Goal: Transaction & Acquisition: Purchase product/service

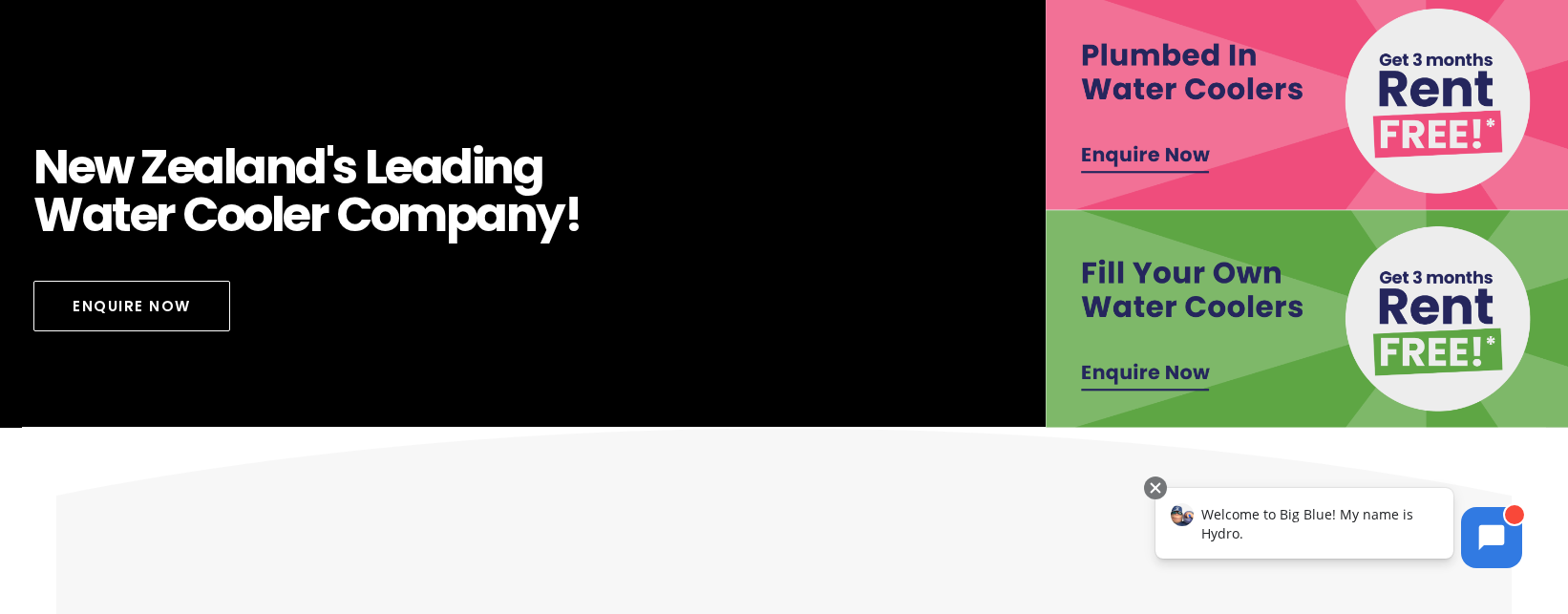
scroll to position [573, 0]
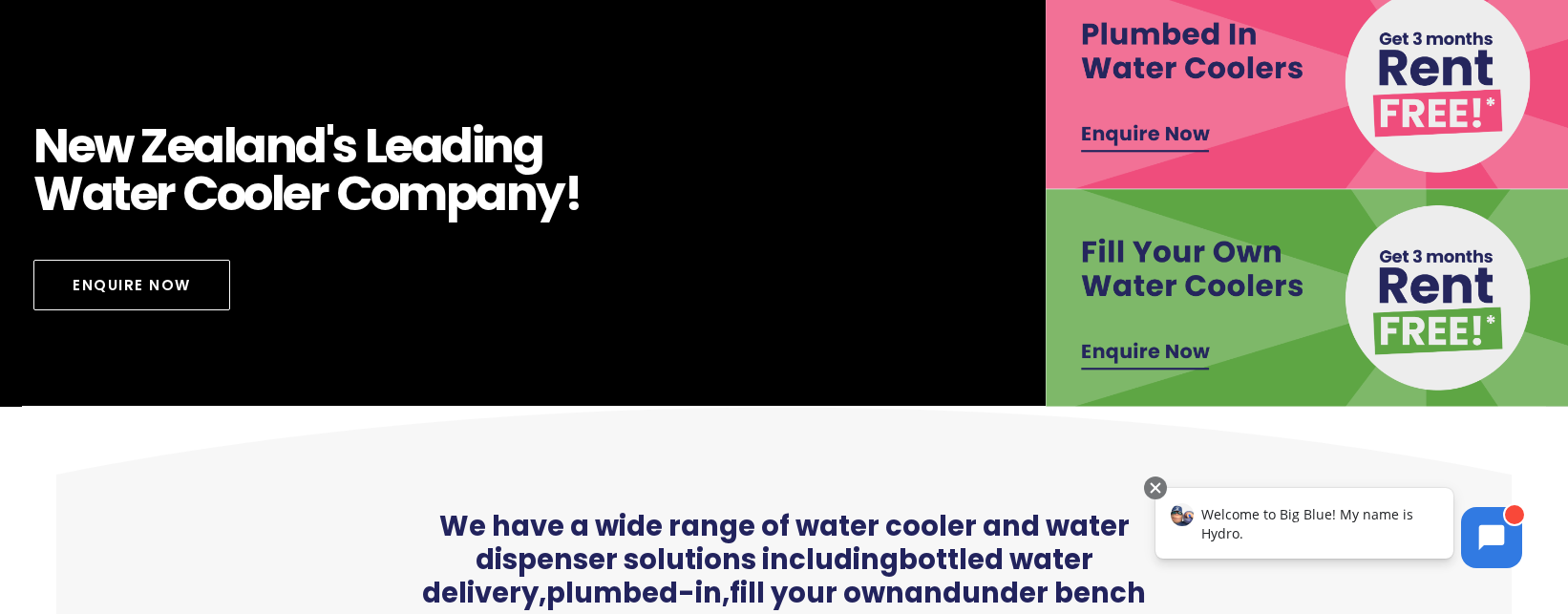
click at [1155, 341] on img at bounding box center [1307, 297] width 523 height 218
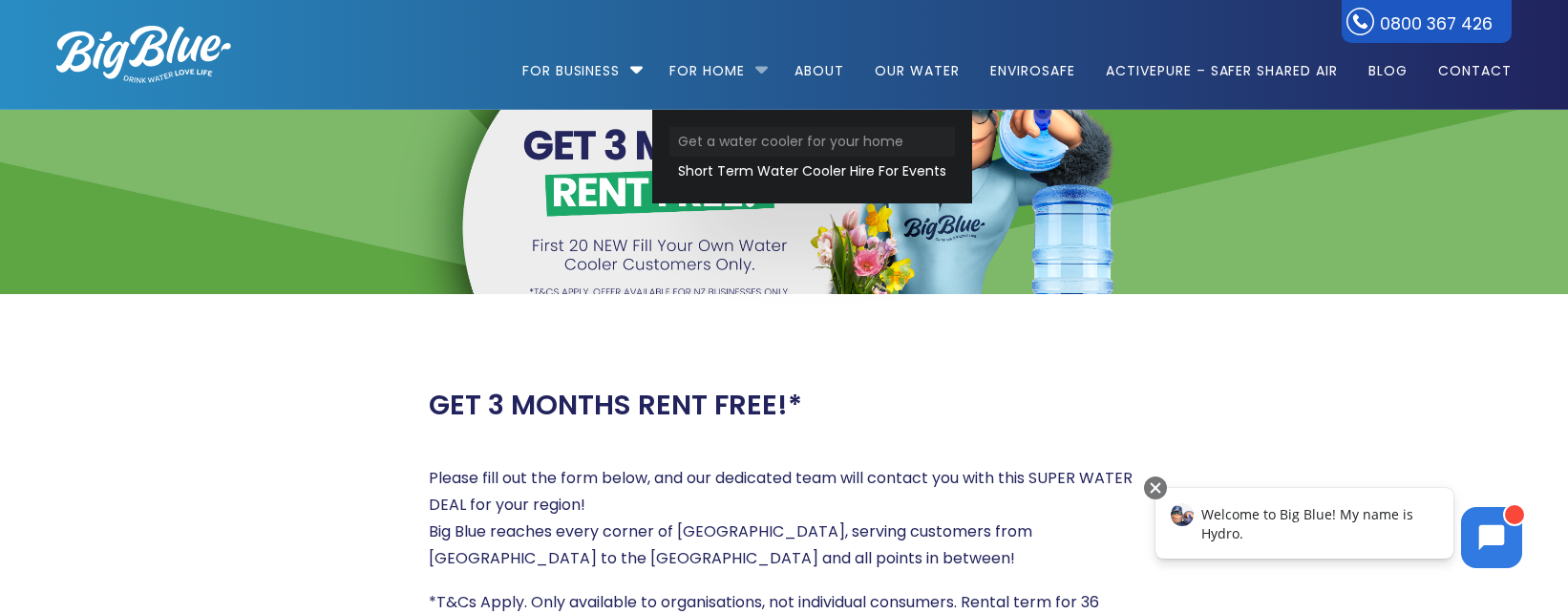
click at [737, 143] on link "Get a water cooler for your home" at bounding box center [812, 142] width 286 height 30
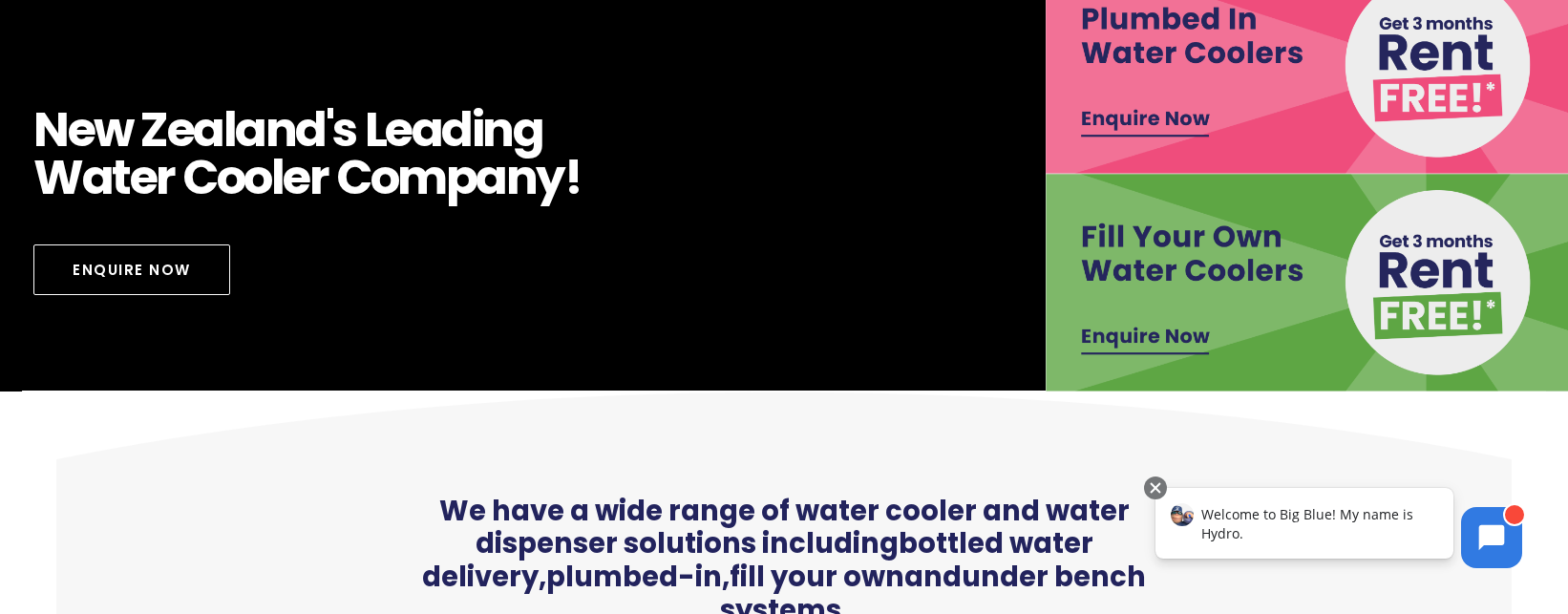
scroll to position [669, 0]
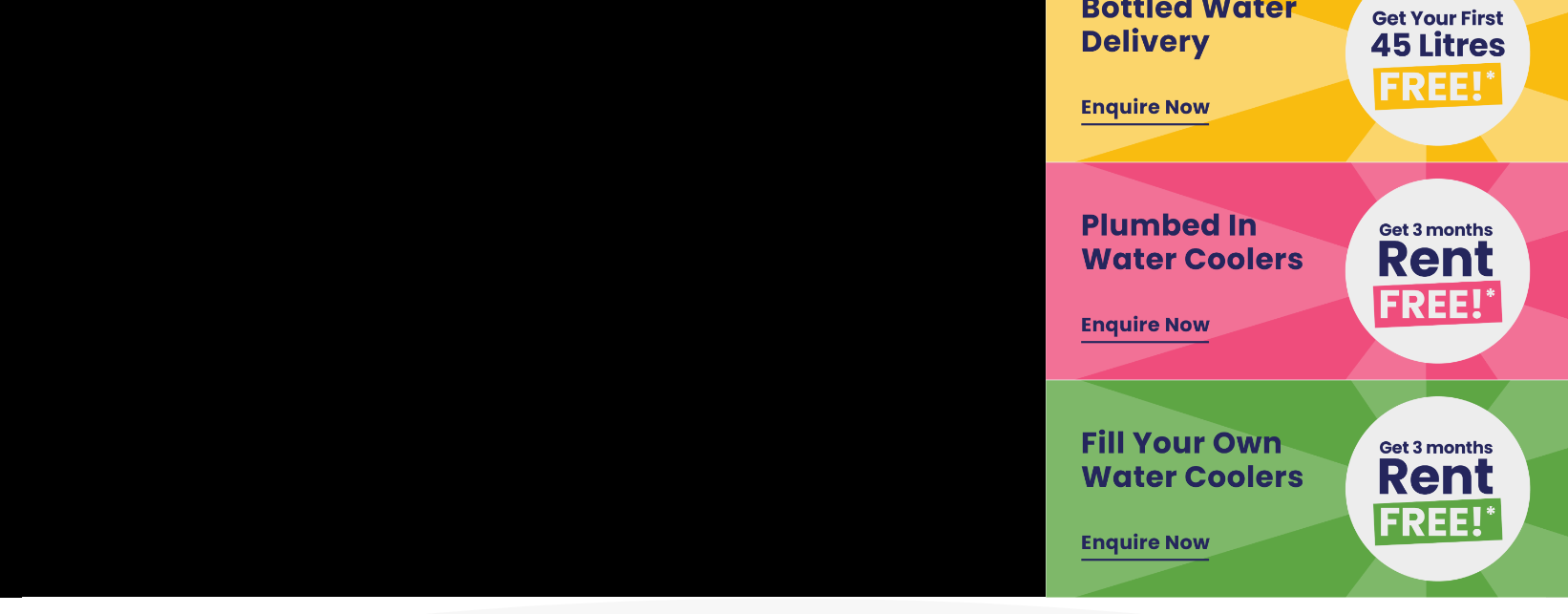
scroll to position [383, 0]
